Goal: Information Seeking & Learning: Find specific page/section

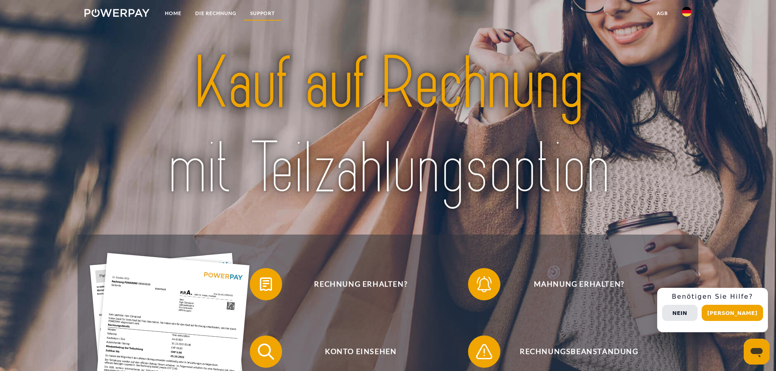
click at [271, 13] on link "SUPPORT" at bounding box center [262, 13] width 38 height 15
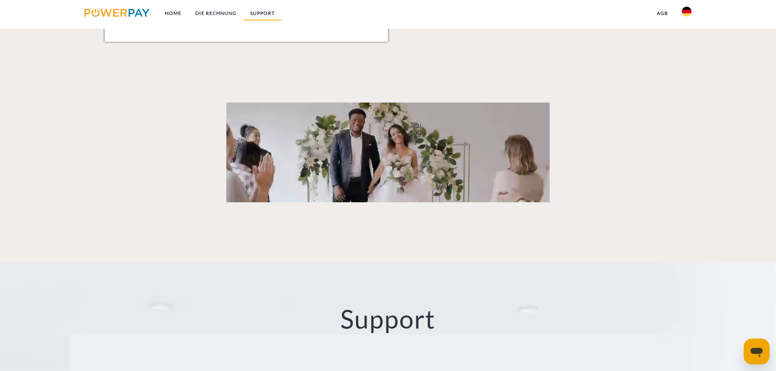
click at [271, 13] on link "SUPPORT" at bounding box center [262, 13] width 38 height 15
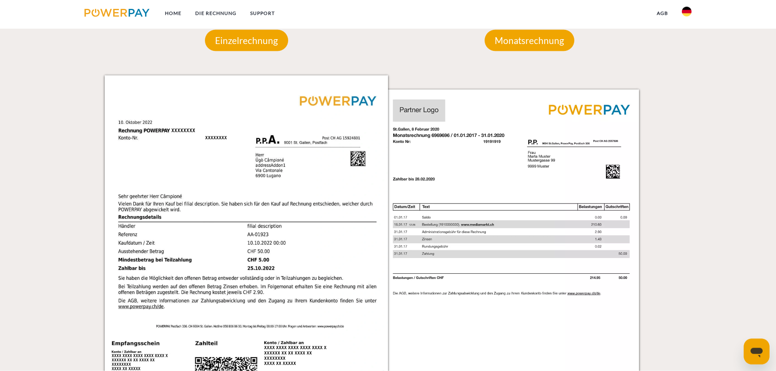
scroll to position [712, 0]
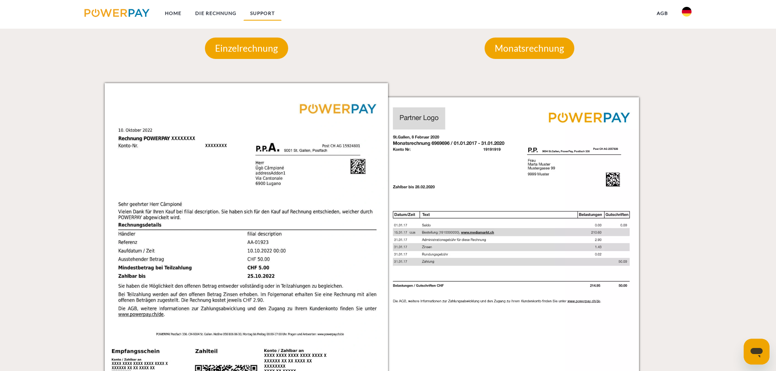
click at [264, 12] on link "SUPPORT" at bounding box center [262, 13] width 38 height 15
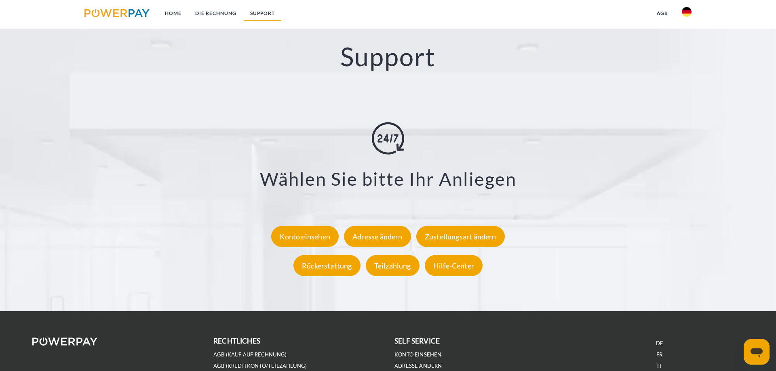
scroll to position [1418, 0]
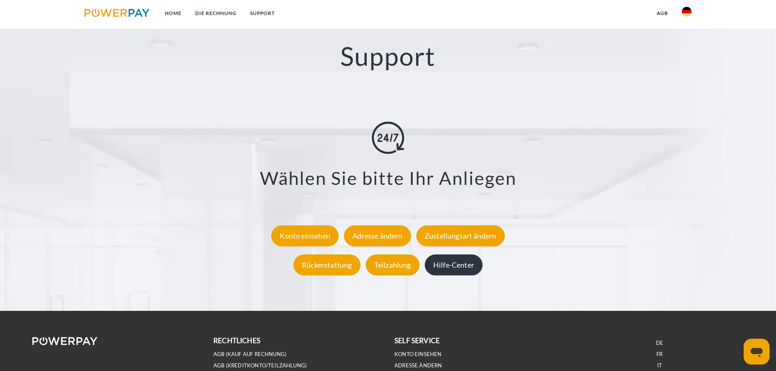
click at [458, 265] on div "Hilfe-Center" at bounding box center [454, 265] width 58 height 21
